Goal: Task Accomplishment & Management: Complete application form

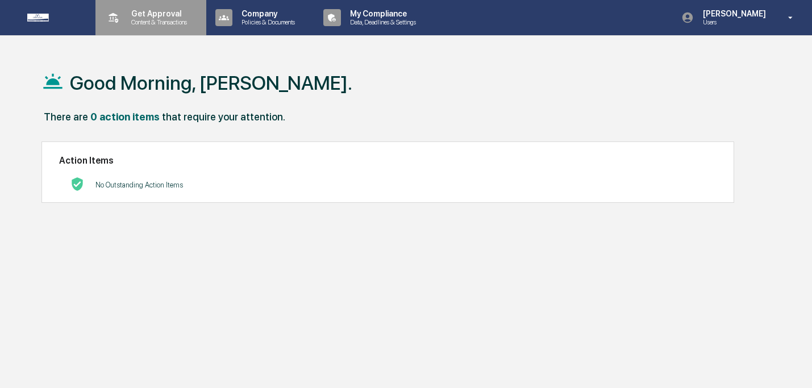
click at [145, 27] on div "Get Approval Content & Transactions" at bounding box center [149, 17] width 99 height 35
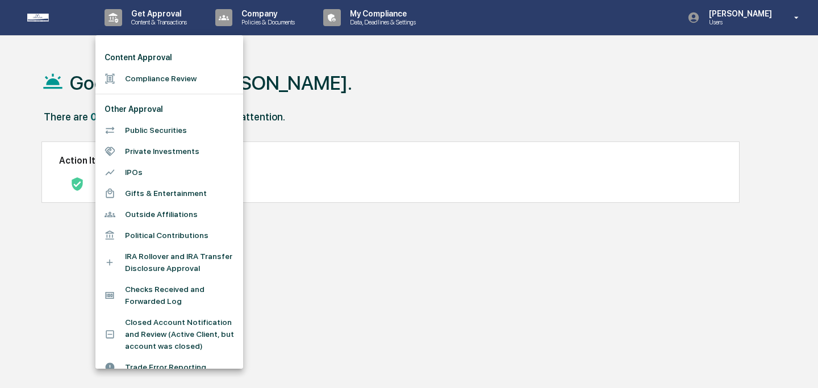
click at [149, 81] on li "Compliance Review" at bounding box center [169, 78] width 148 height 21
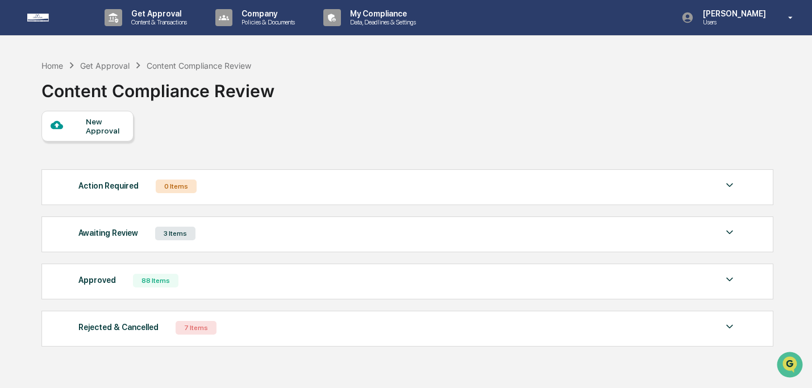
click at [92, 122] on div "New Approval" at bounding box center [105, 126] width 38 height 18
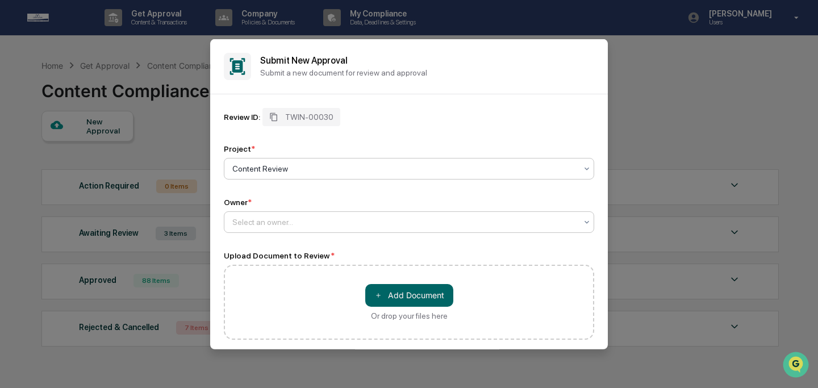
click at [294, 216] on div "Select an owner..." at bounding box center [405, 222] width 356 height 16
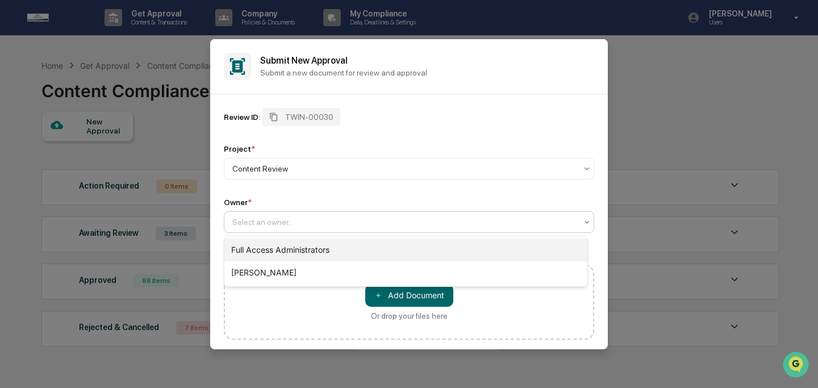
click at [302, 254] on div "Full Access Administrators" at bounding box center [405, 250] width 363 height 23
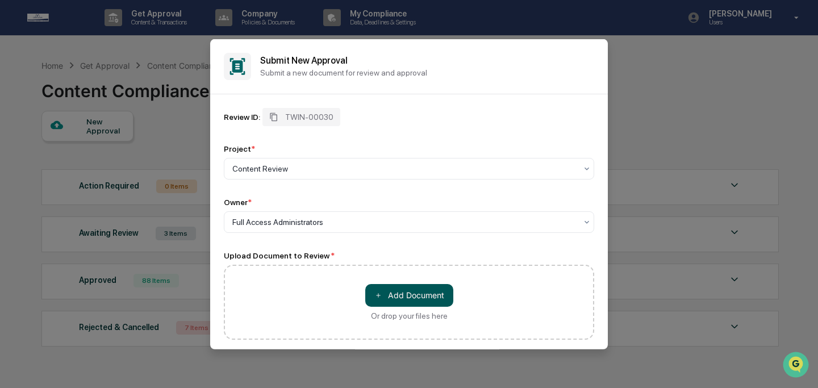
click at [383, 296] on button "＋ Add Document" at bounding box center [409, 294] width 88 height 23
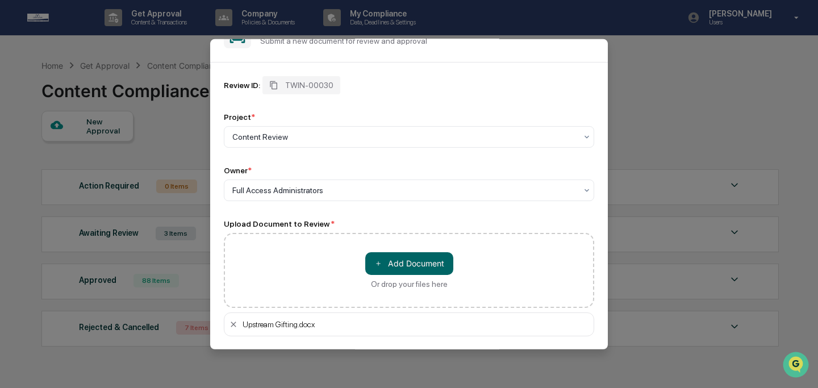
scroll to position [84, 0]
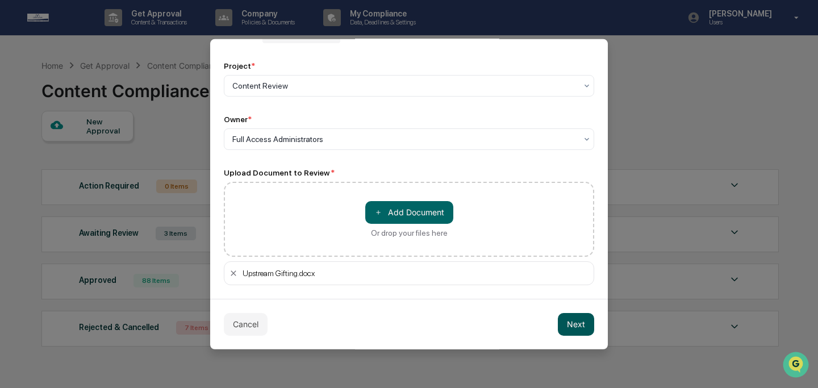
click at [558, 319] on button "Next" at bounding box center [576, 323] width 36 height 23
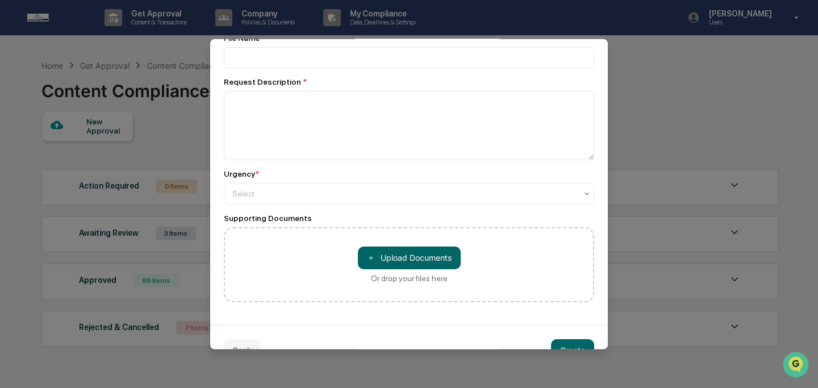
scroll to position [0, 0]
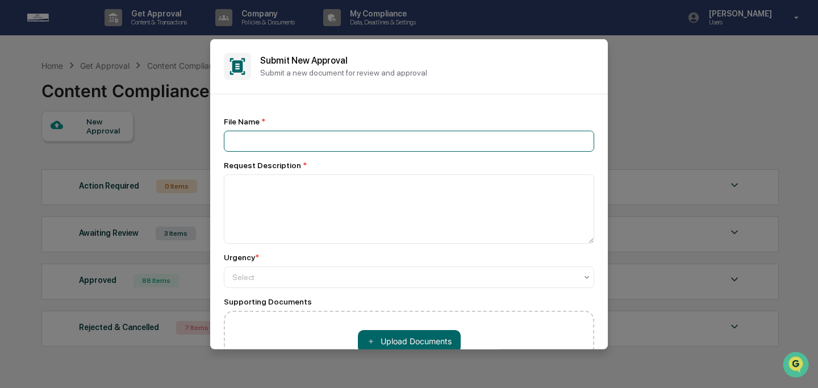
click at [282, 135] on input at bounding box center [409, 140] width 370 height 21
type input "**********"
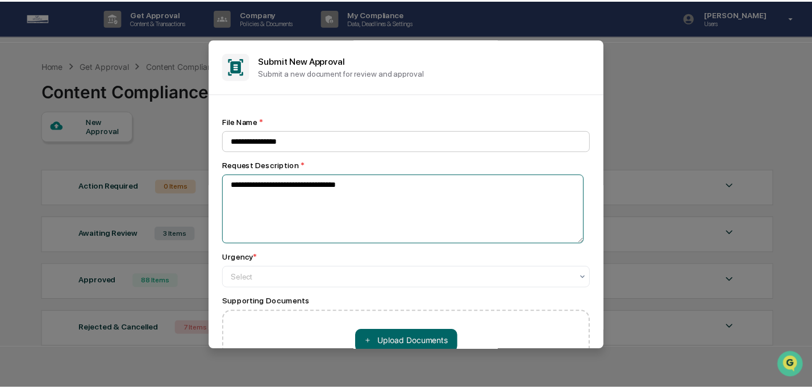
scroll to position [106, 0]
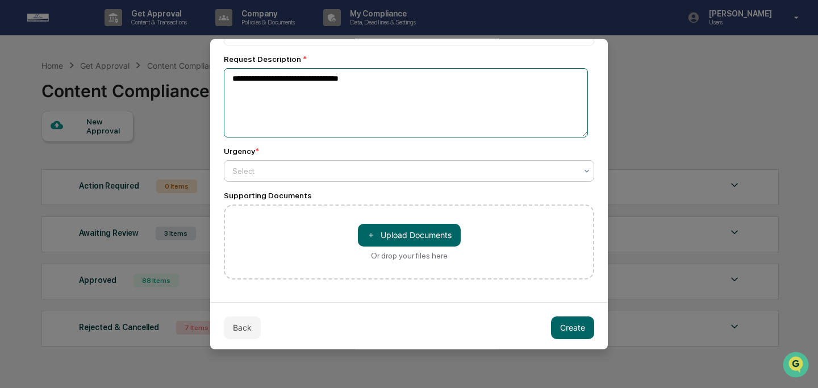
type textarea "**********"
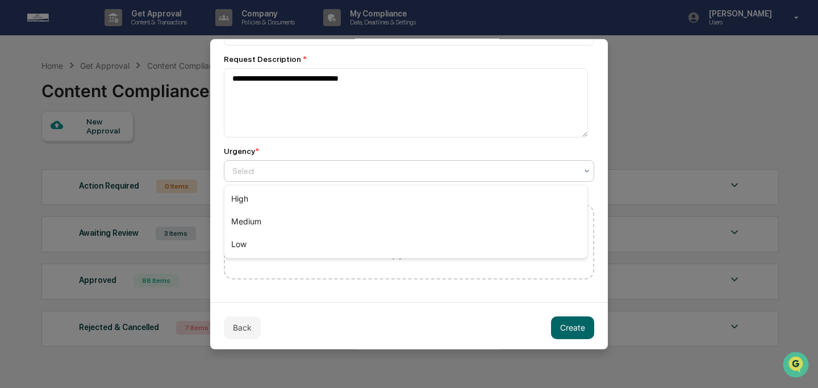
click at [299, 175] on div at bounding box center [404, 170] width 344 height 11
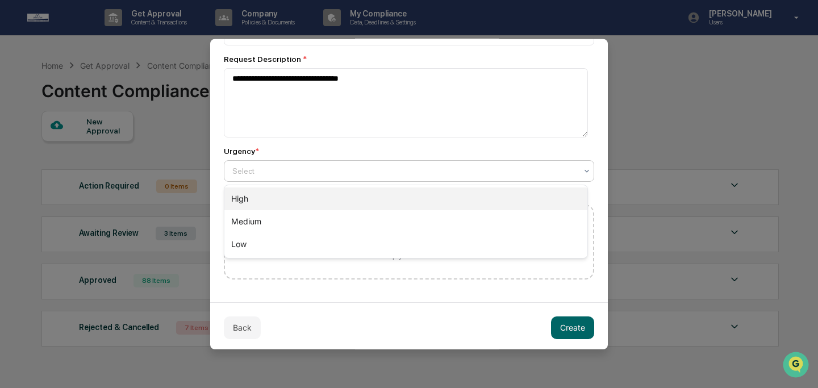
click at [302, 196] on div "High" at bounding box center [405, 198] width 363 height 23
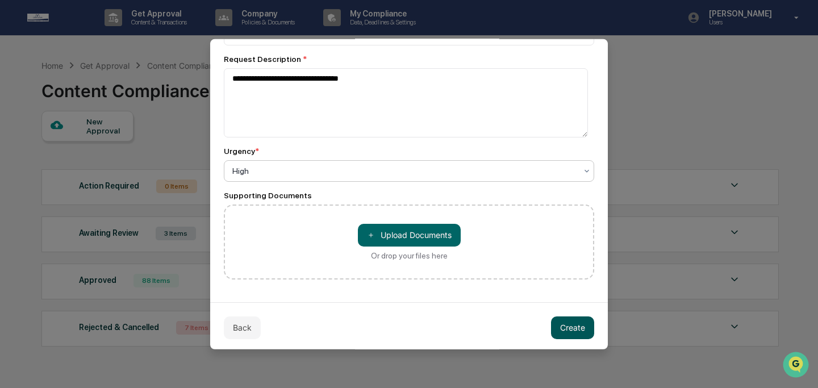
click at [551, 324] on button "Create" at bounding box center [572, 327] width 43 height 23
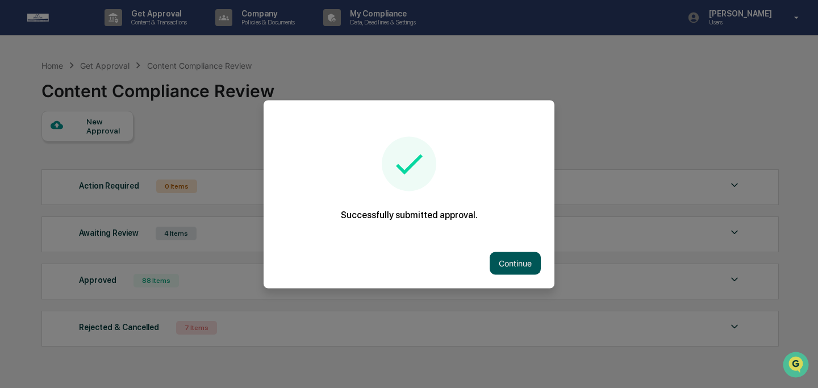
click at [523, 260] on button "Continue" at bounding box center [515, 263] width 51 height 23
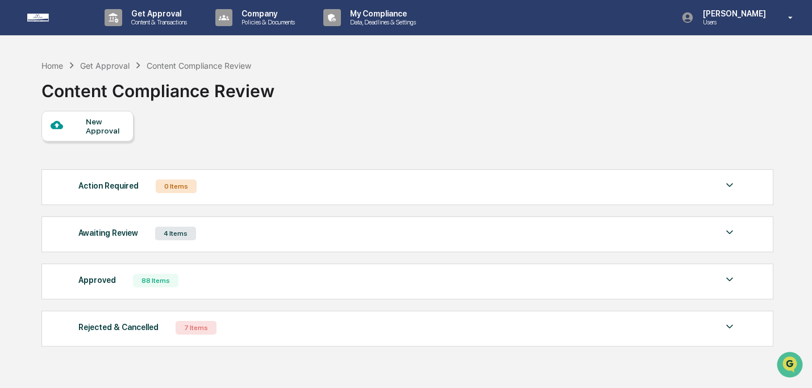
click at [531, 243] on div "Awaiting Review 4 Items File Name Review Id Created Date Requested By Complianc…" at bounding box center [407, 234] width 732 height 36
click at [518, 230] on div "Awaiting Review 4 Items" at bounding box center [406, 234] width 657 height 16
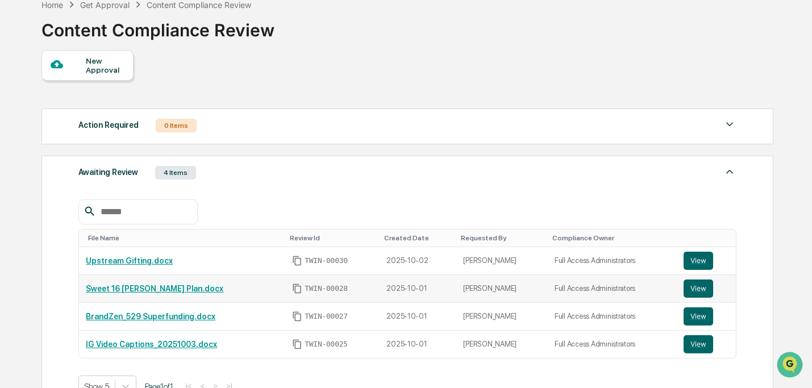
scroll to position [107, 0]
